Goal: Communication & Community: Answer question/provide support

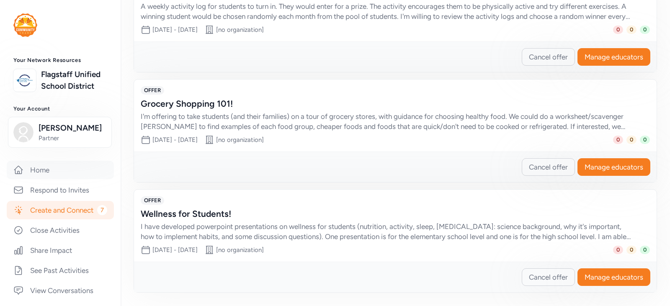
drag, startPoint x: 48, startPoint y: 180, endPoint x: 60, endPoint y: 187, distance: 14.4
click at [48, 179] on link "Home" at bounding box center [60, 170] width 107 height 18
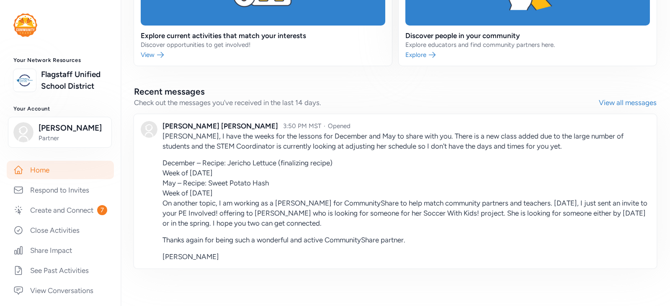
scroll to position [460, 0]
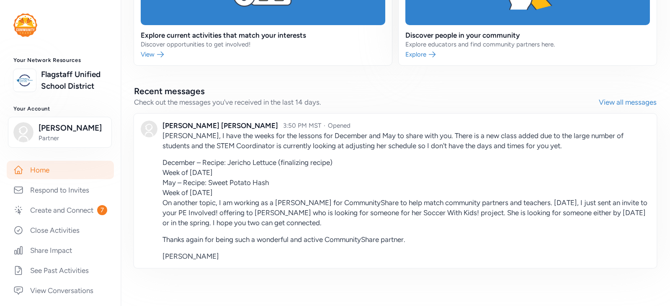
click at [602, 100] on link "View all messages" at bounding box center [627, 102] width 58 height 10
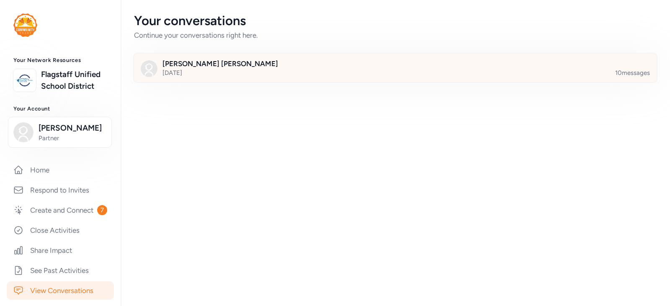
click at [642, 75] on div at bounding box center [402, 73] width 522 height 28
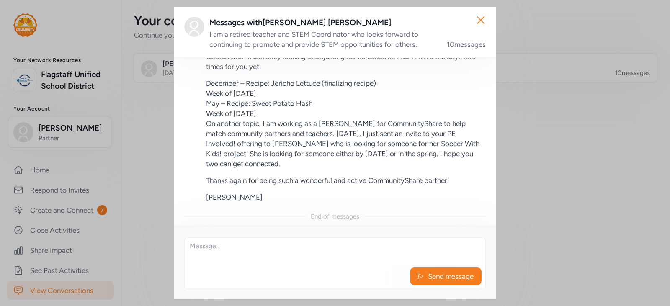
scroll to position [945, 0]
click at [268, 245] on textarea at bounding box center [335, 251] width 300 height 27
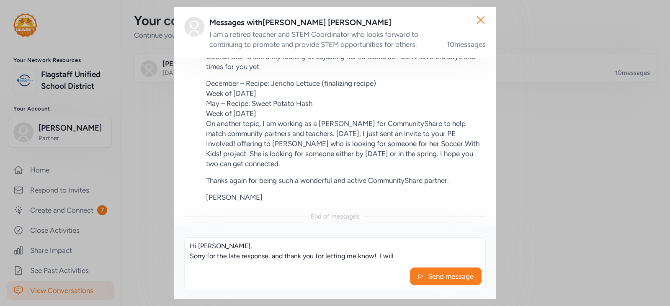
click at [401, 256] on textarea "Hi [PERSON_NAME], Sorry for the late response, and thank you for letting me kno…" at bounding box center [335, 251] width 300 height 27
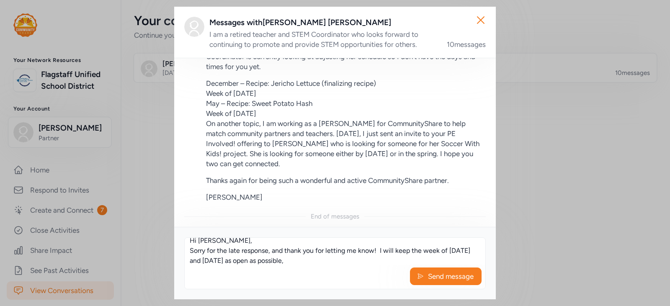
click at [439, 251] on textarea "Hi [PERSON_NAME], Sorry for the late response, and thank you for letting me kno…" at bounding box center [335, 251] width 300 height 27
click at [438, 252] on textarea "Hi [PERSON_NAME], Sorry for the late response, and thank you for letting me kno…" at bounding box center [335, 251] width 300 height 27
click at [411, 253] on textarea "Hi [PERSON_NAME], Sorry for the late response, and thank you for letting me kno…" at bounding box center [335, 251] width 300 height 27
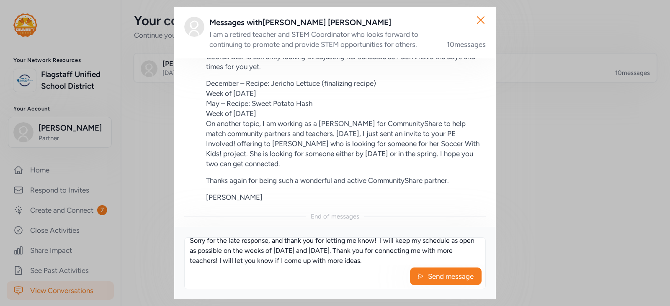
click at [235, 260] on textarea "Hi [PERSON_NAME], Sorry for the late response, and thank you for letting me kno…" at bounding box center [335, 251] width 300 height 27
click at [441, 258] on textarea "Hi [PERSON_NAME], Sorry for the late response, and thank you for letting me kno…" at bounding box center [335, 251] width 300 height 27
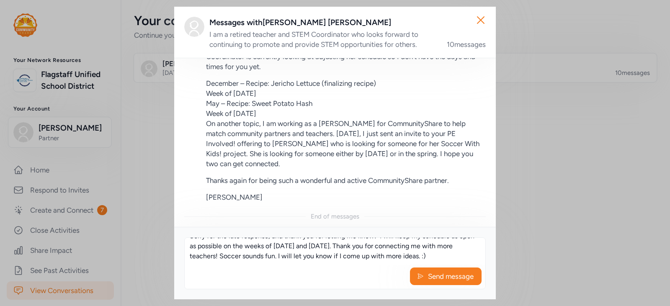
click at [435, 257] on textarea "Hi [PERSON_NAME], Sorry for the late response, and thank you for letting me kno…" at bounding box center [335, 251] width 300 height 27
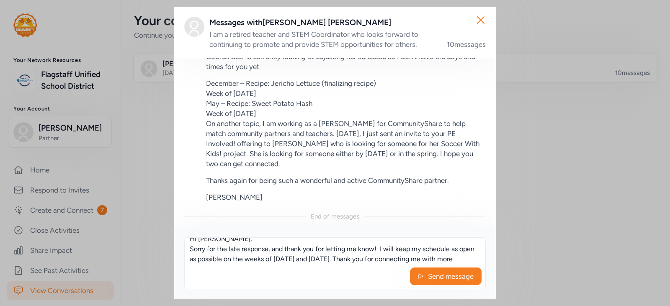
scroll to position [0, 0]
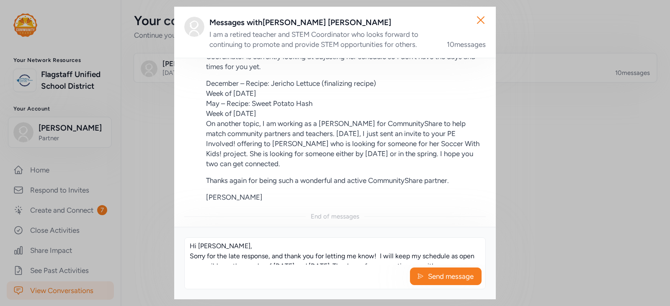
click at [268, 255] on textarea "Hi [PERSON_NAME], Sorry for the late response, and thank you for letting me kno…" at bounding box center [335, 251] width 300 height 27
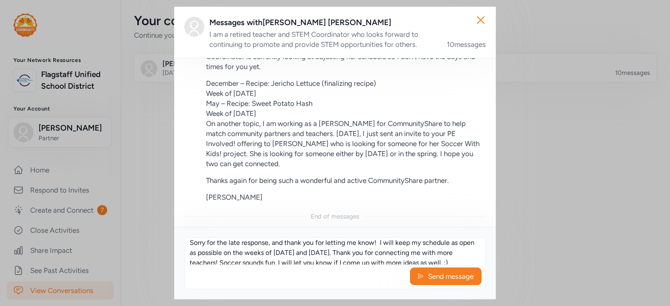
scroll to position [20, 0]
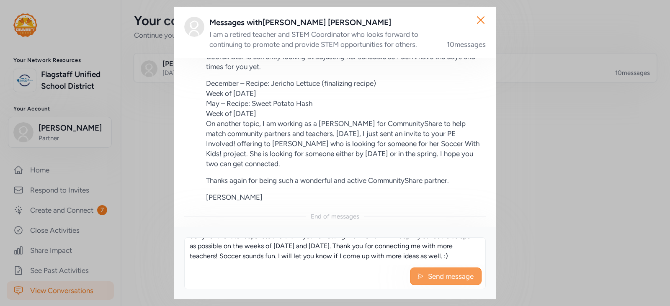
type textarea "Hi [PERSON_NAME], Sorry for the late response, and thank you for letting me kno…"
click at [431, 278] on span "Send message" at bounding box center [450, 276] width 47 height 10
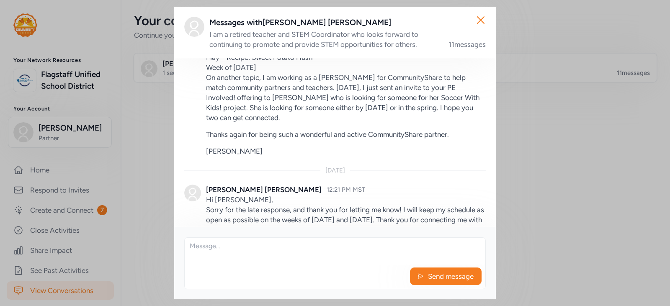
scroll to position [1034, 0]
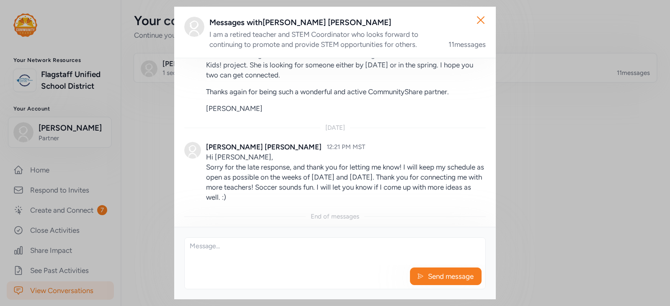
click at [582, 185] on div "Close Messages with [PERSON_NAME] I am a retired teacher and STEM Coordinator w…" at bounding box center [335, 153] width 670 height 306
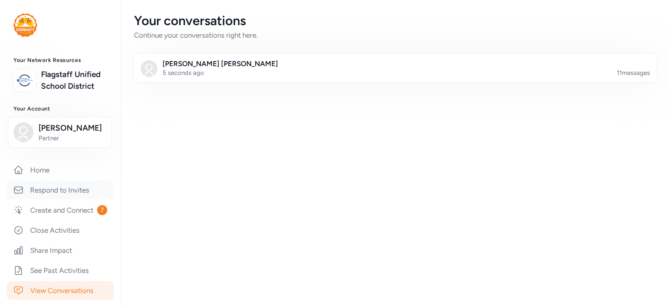
click at [69, 199] on link "Respond to Invites" at bounding box center [60, 190] width 107 height 18
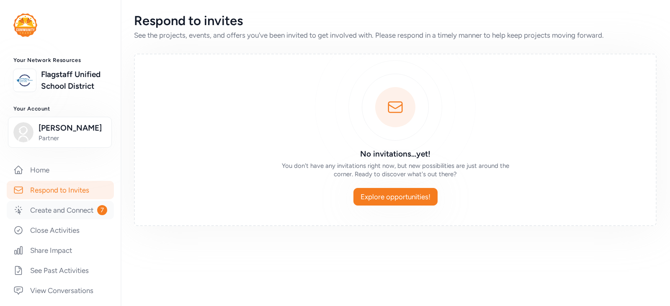
click at [61, 219] on link "Create and Connect 7" at bounding box center [60, 210] width 107 height 18
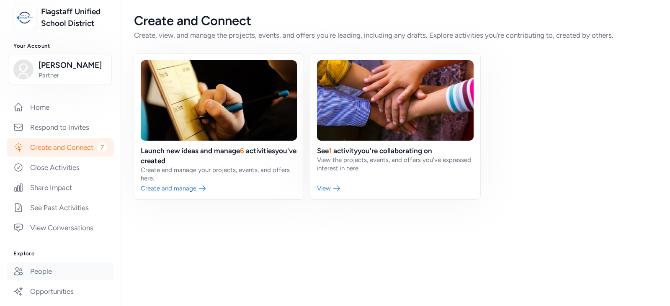
scroll to position [126, 0]
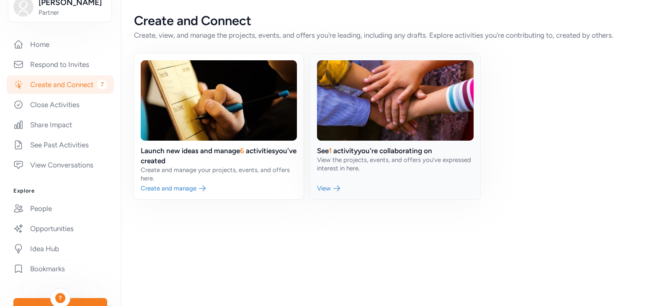
click at [325, 187] on link at bounding box center [394, 127] width 169 height 146
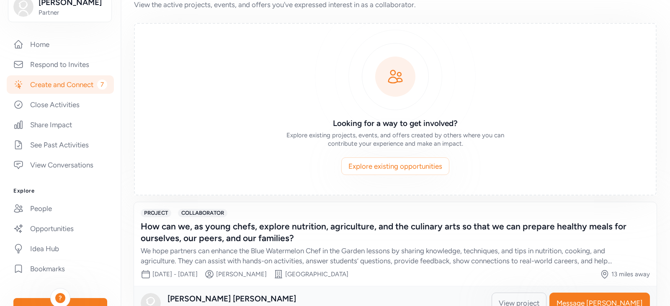
scroll to position [58, 0]
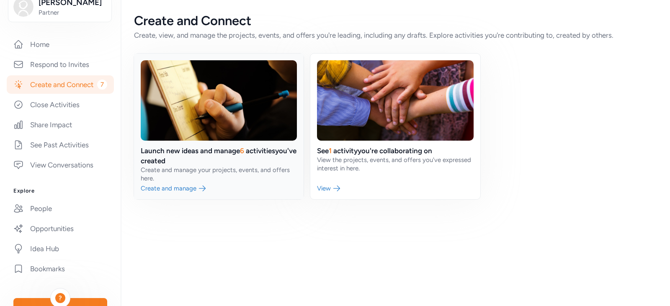
click at [180, 184] on link at bounding box center [218, 127] width 169 height 146
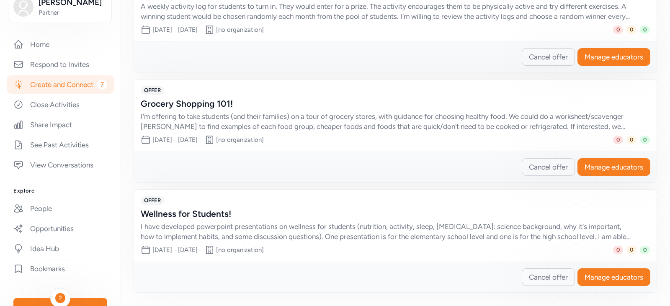
scroll to position [410, 0]
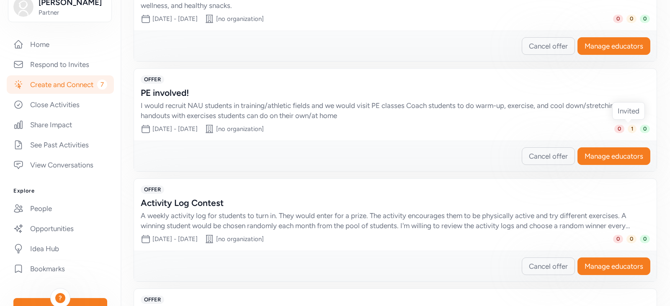
click at [627, 128] on span "1" at bounding box center [631, 129] width 9 height 8
click at [607, 155] on span "Manage educators" at bounding box center [613, 156] width 59 height 10
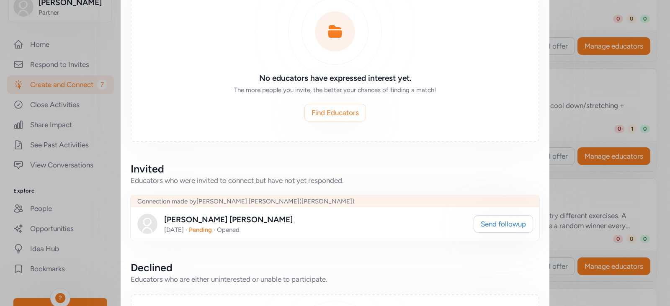
scroll to position [277, 0]
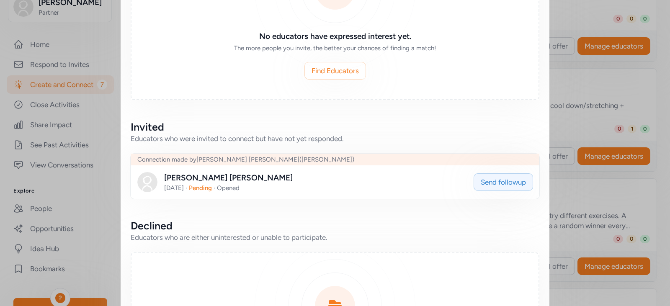
click at [492, 177] on span "Send followup" at bounding box center [502, 182] width 45 height 10
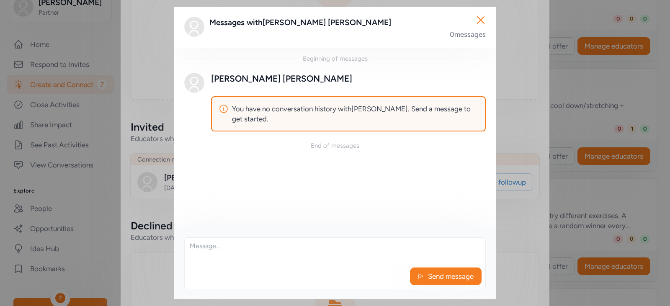
click at [292, 194] on div "Beginning of messages [PERSON_NAME] You have no conversation history with [PERS…" at bounding box center [334, 138] width 321 height 180
drag, startPoint x: 272, startPoint y: 238, endPoint x: 270, endPoint y: 248, distance: 10.8
click at [273, 238] on textarea at bounding box center [335, 251] width 300 height 27
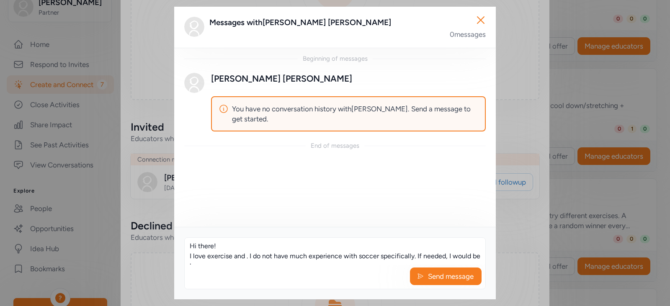
scroll to position [5, 0]
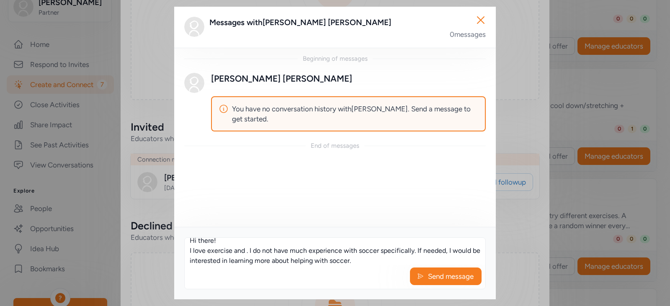
click at [226, 239] on textarea "Hi there! I love exercise and . I do not have much experience with soccer speci…" at bounding box center [335, 251] width 300 height 27
click at [245, 251] on textarea "Hi there! I love exercise and . I do not have much experience with soccer speci…" at bounding box center [335, 251] width 300 height 27
click at [362, 258] on textarea "Hi there! I love exercise and . I do not have much experience with soccer speci…" at bounding box center [335, 251] width 300 height 27
click at [411, 252] on textarea "Hi there! I love exercise and . I do not have much experience with soccer speci…" at bounding box center [335, 251] width 300 height 27
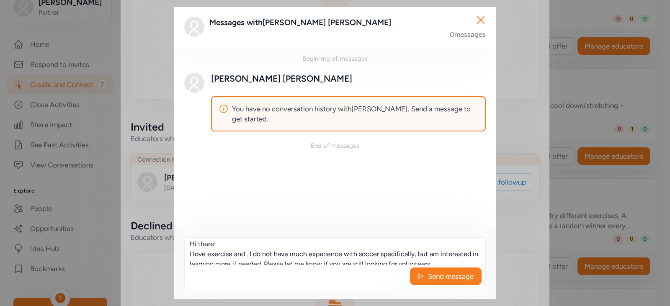
scroll to position [0, 0]
click at [247, 257] on textarea "Hi there! I love exercise and . I do not have much experience with soccer speci…" at bounding box center [335, 251] width 300 height 27
click at [248, 257] on textarea "Hi there! I love exercise and . I do not have much experience with soccer speci…" at bounding box center [335, 251] width 300 height 27
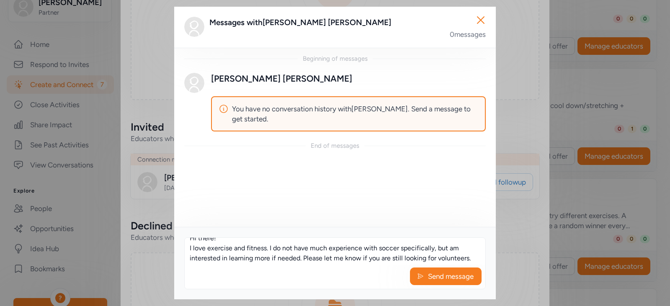
scroll to position [10, 0]
drag, startPoint x: 254, startPoint y: 257, endPoint x: 270, endPoint y: 256, distance: 16.4
click at [270, 256] on textarea "Hi there! I love exercise and fitness. I do not have much experience with socce…" at bounding box center [335, 251] width 300 height 27
drag, startPoint x: 255, startPoint y: 258, endPoint x: 282, endPoint y: 259, distance: 27.7
click at [282, 259] on textarea "Hi there! I love exercise and fitness. I do not have much experience with socce…" at bounding box center [335, 251] width 300 height 27
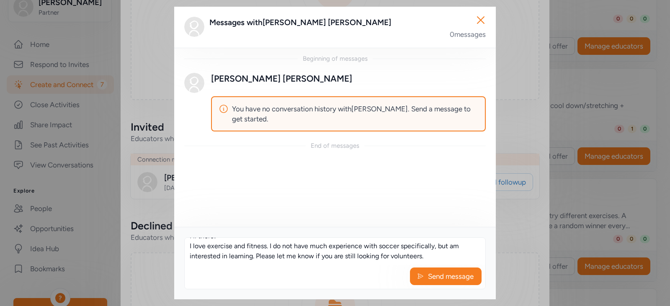
click at [421, 259] on textarea "Hi there! I love exercise and fitness. I do not have much experience with socce…" at bounding box center [335, 251] width 300 height 27
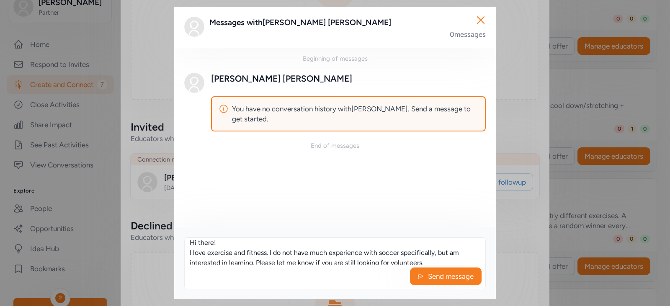
scroll to position [0, 0]
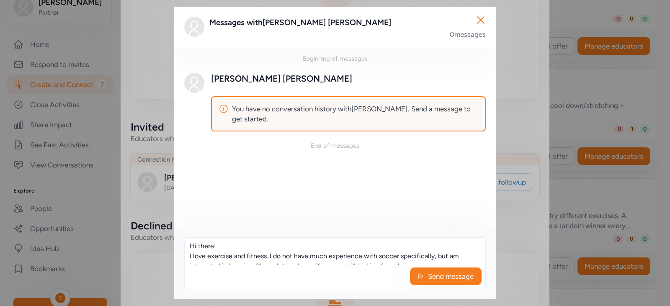
click at [231, 249] on textarea "Hi there! I love exercise and fitness. I do not have much experience with socce…" at bounding box center [335, 251] width 300 height 27
drag, startPoint x: 215, startPoint y: 245, endPoint x: 198, endPoint y: 245, distance: 16.7
click at [198, 245] on textarea "Hi there, I love exercise and fitness. I do not have much experience with socce…" at bounding box center [335, 251] width 300 height 27
click at [192, 254] on textarea "Hi [PERSON_NAME], I love exercise and fitness. I do not have much experience wi…" at bounding box center [335, 251] width 300 height 27
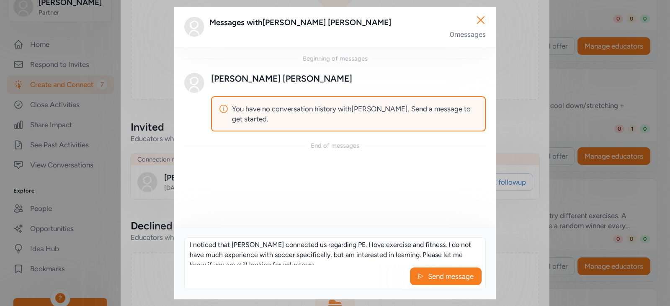
scroll to position [20, 0]
click at [301, 253] on textarea "Hi [PERSON_NAME], I noticed that [PERSON_NAME] connected us regarding PE. I lov…" at bounding box center [335, 251] width 300 height 27
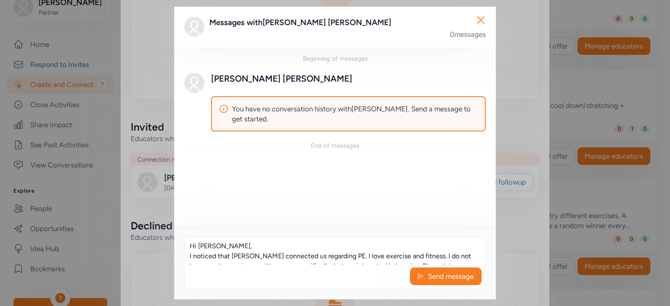
scroll to position [27, 0]
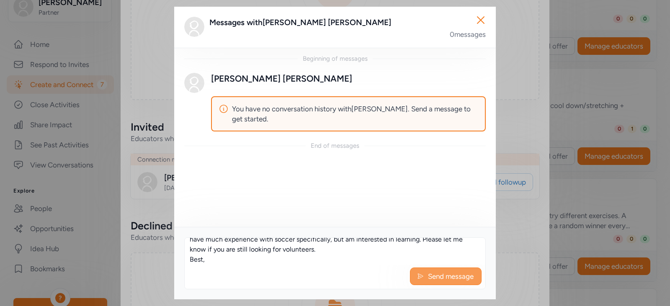
type textarea "Hi [PERSON_NAME], I noticed that [PERSON_NAME] connected us regarding PE. I lov…"
click at [455, 277] on span "Send message" at bounding box center [450, 276] width 47 height 10
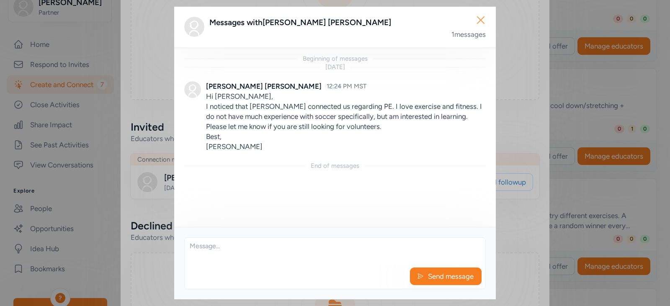
click at [477, 15] on icon "button" at bounding box center [480, 19] width 13 height 13
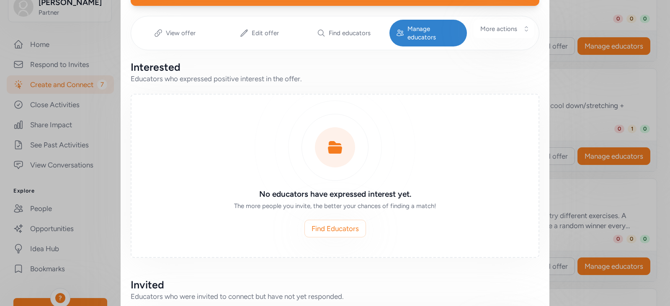
scroll to position [26, 0]
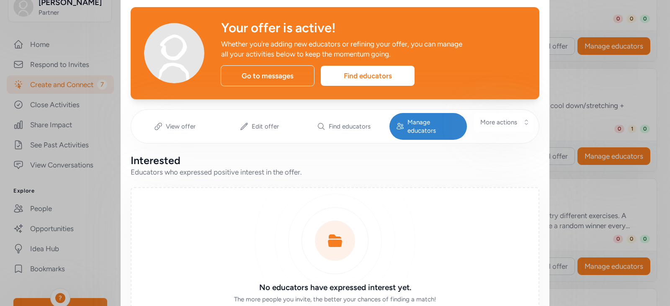
click at [563, 98] on div "Close Your offer is active! Whether you're adding new educators or refining you…" at bounding box center [335, 311] width 670 height 675
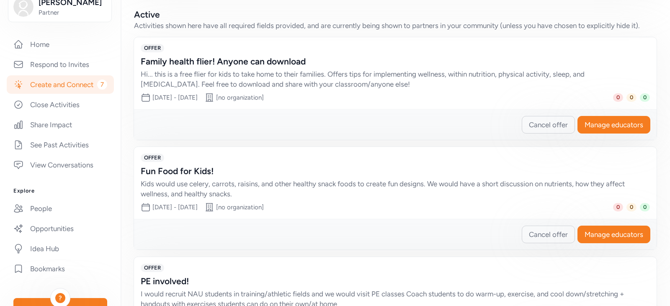
scroll to position [243, 0]
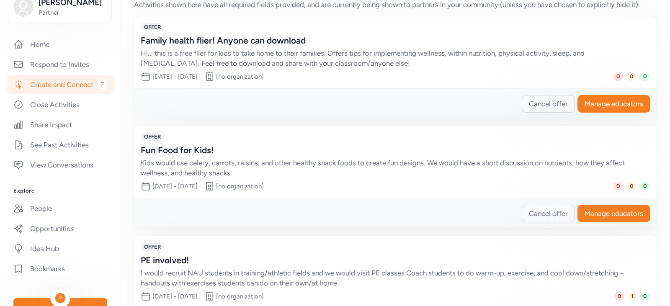
click at [313, 67] on div "Hi... this is a free flier for kids to take home to their families. Offers tips…" at bounding box center [387, 58] width 492 height 20
click at [297, 41] on div "Family health flier! Anyone can download" at bounding box center [387, 41] width 492 height 12
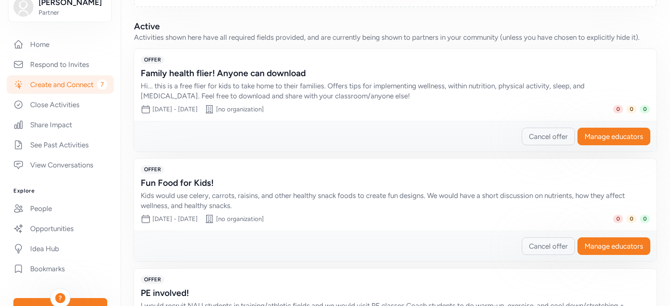
scroll to position [118, 0]
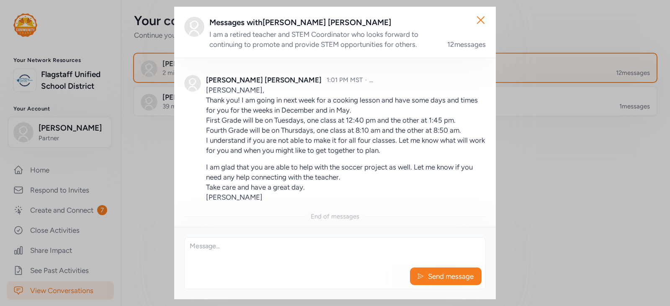
scroll to position [1181, 0]
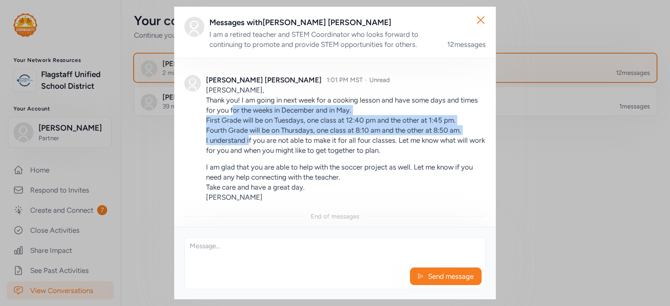
drag, startPoint x: 254, startPoint y: 109, endPoint x: 249, endPoint y: 137, distance: 28.8
click at [249, 137] on p "[PERSON_NAME], Thank you! I am going in next week for a cooking lesson and have…" at bounding box center [346, 120] width 280 height 70
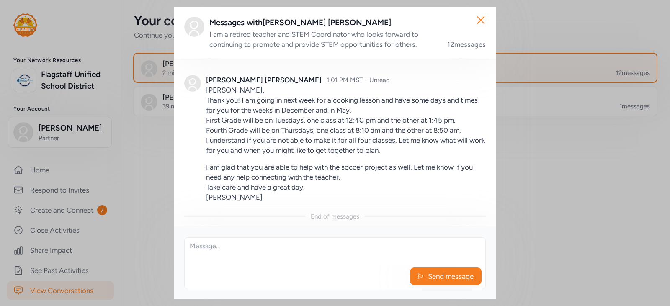
click at [276, 145] on p "[PERSON_NAME], Thank you! I am going in next week for a cooking lesson and have…" at bounding box center [346, 120] width 280 height 70
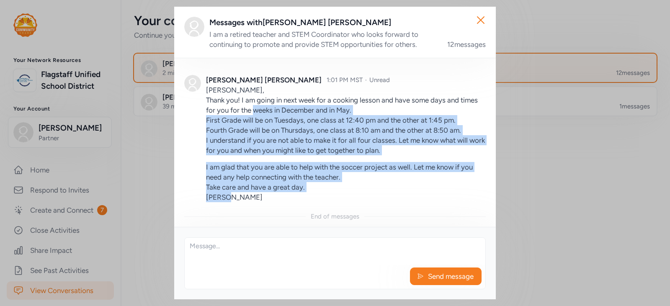
drag, startPoint x: 273, startPoint y: 106, endPoint x: 249, endPoint y: 207, distance: 103.4
click at [249, 207] on div "[PERSON_NAME] 1:01 PM MST · Unread [PERSON_NAME], Thank you! I am going in next…" at bounding box center [334, 138] width 301 height 147
click at [245, 203] on div "[PERSON_NAME] 1:01 PM MST · Unread [PERSON_NAME], Thank you! I am going in next…" at bounding box center [334, 138] width 301 height 147
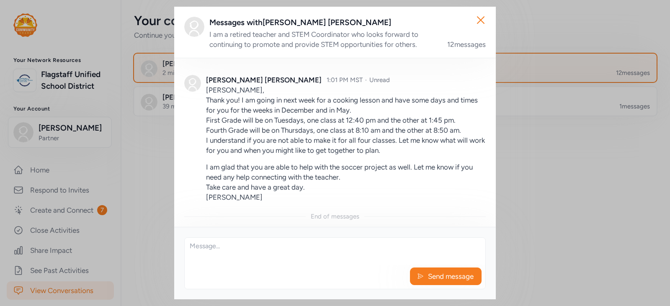
click at [235, 242] on textarea at bounding box center [335, 251] width 300 height 27
drag, startPoint x: 192, startPoint y: 245, endPoint x: 186, endPoint y: 243, distance: 6.2
click at [192, 245] on textarea at bounding box center [335, 251] width 300 height 27
click at [257, 255] on textarea "So far, it looks like I can make all the times for the week of [DATE]. I will l…" at bounding box center [335, 251] width 300 height 27
click at [245, 257] on textarea "So far, it looks like I can make all the times for the week of [DATE]. I will l…" at bounding box center [335, 251] width 300 height 27
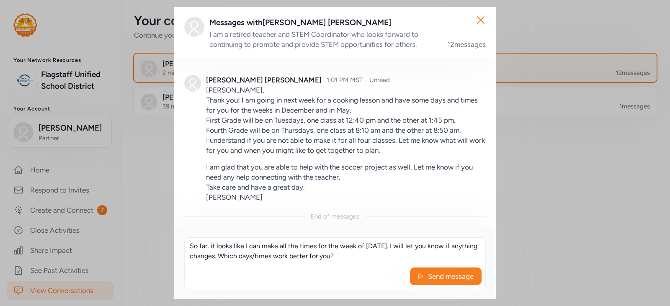
click at [369, 256] on textarea "So far, it looks like I can make all the times for the week of [DATE]. I will l…" at bounding box center [335, 251] width 300 height 27
click at [391, 259] on textarea "So far, it looks like I can make all the times for the week of [DATE]. I will l…" at bounding box center [335, 251] width 300 height 27
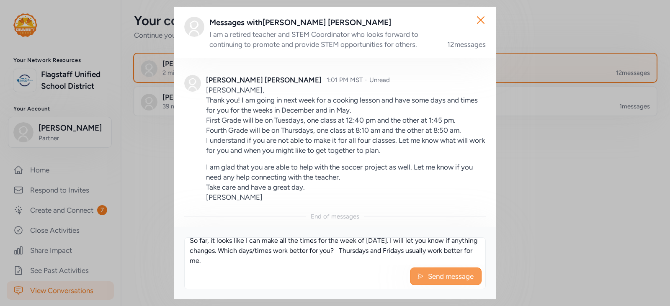
type textarea "So far, it looks like I can make all the times for the week of December 1st. I …"
click at [431, 275] on span "Send message" at bounding box center [450, 276] width 47 height 10
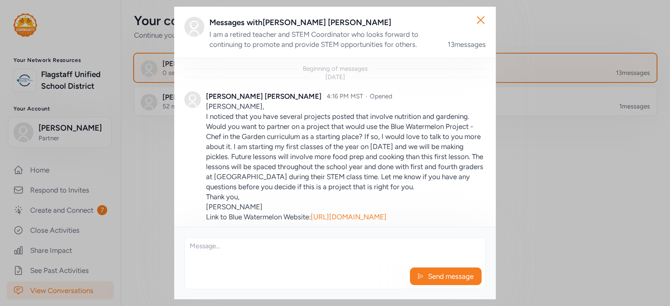
scroll to position [1242, 0]
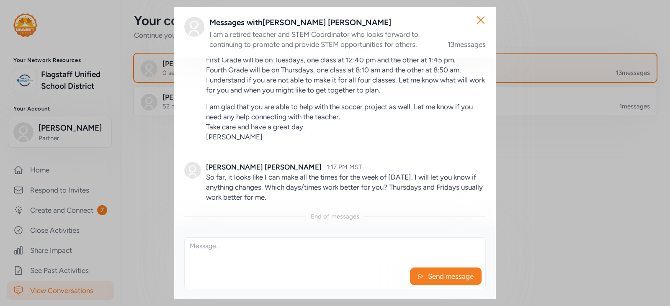
click at [258, 248] on textarea at bounding box center [335, 251] width 300 height 27
type textarea "T"
type textarea "Thank you, have a great day!"
click at [451, 287] on div "Send message" at bounding box center [335, 278] width 300 height 21
click at [444, 280] on span "Send message" at bounding box center [450, 276] width 47 height 10
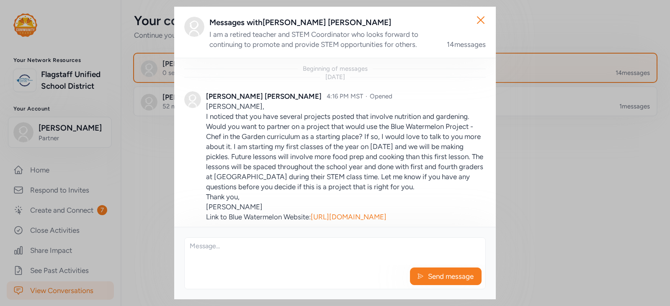
scroll to position [1282, 0]
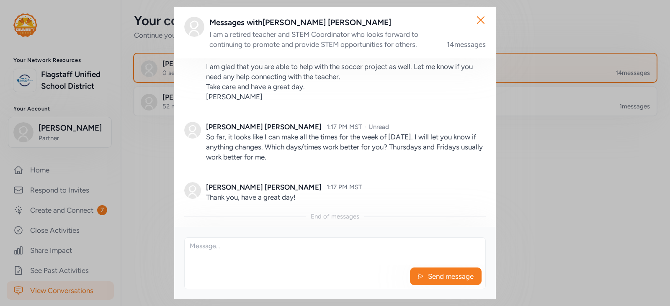
click at [574, 176] on div "Close Messages with Sheryl Wells I am a retired teacher and STEM Coordinator wh…" at bounding box center [335, 153] width 670 height 306
